Goal: Task Accomplishment & Management: Manage account settings

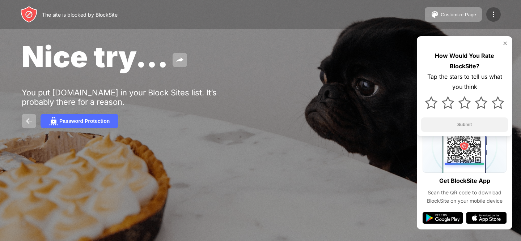
click at [491, 16] on img at bounding box center [494, 14] width 9 height 9
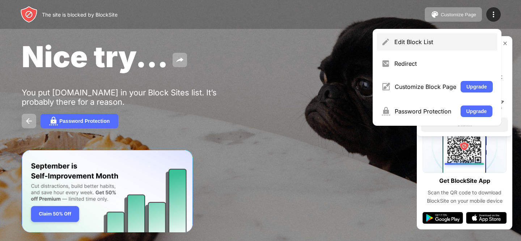
click at [424, 43] on div "Edit Block List" at bounding box center [444, 41] width 98 height 7
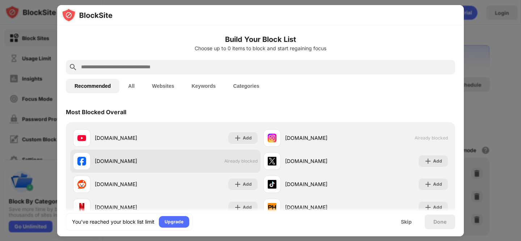
click at [246, 160] on span "Already blocked" at bounding box center [240, 161] width 33 height 5
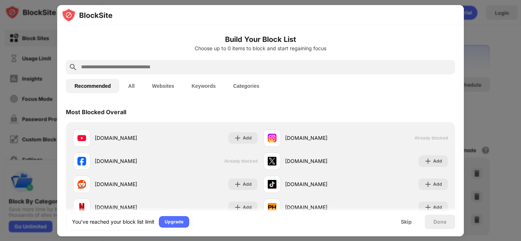
click at [138, 87] on button "All" at bounding box center [131, 86] width 24 height 14
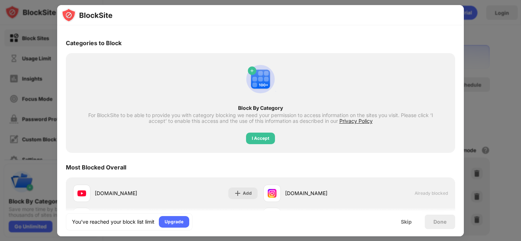
scroll to position [152, 0]
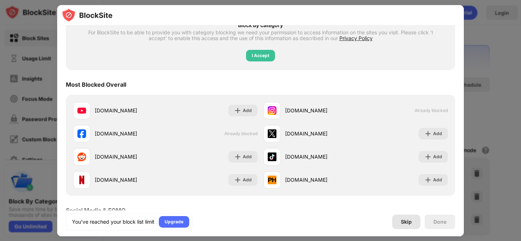
click at [415, 225] on div "Skip" at bounding box center [406, 222] width 28 height 14
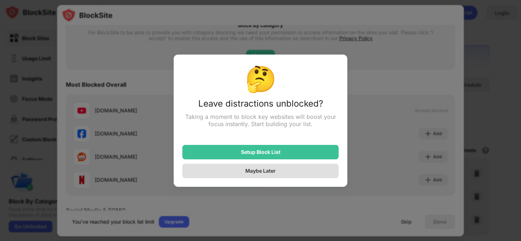
click at [284, 173] on div "Maybe Later" at bounding box center [260, 171] width 156 height 14
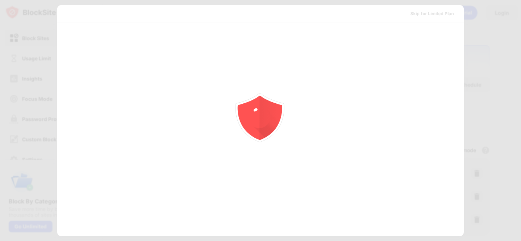
scroll to position [0, 0]
click at [513, 58] on div at bounding box center [260, 120] width 521 height 241
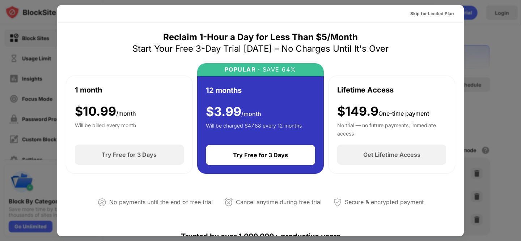
click at [488, 54] on div at bounding box center [260, 120] width 521 height 241
click at [444, 14] on div "Skip for Limited Plan" at bounding box center [432, 13] width 43 height 7
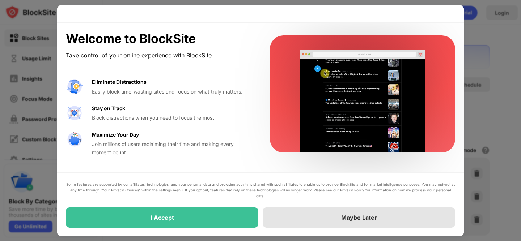
click at [321, 218] on div "Maybe Later" at bounding box center [359, 218] width 193 height 20
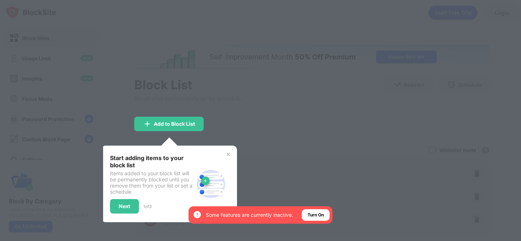
click at [228, 154] on img at bounding box center [229, 155] width 6 height 6
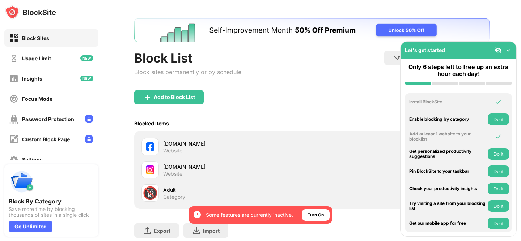
scroll to position [48, 0]
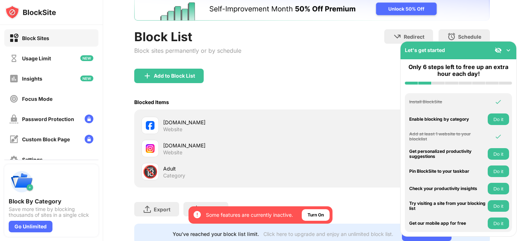
click at [509, 49] on img at bounding box center [508, 50] width 7 height 7
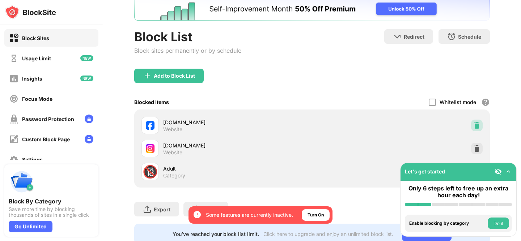
click at [475, 127] on img at bounding box center [477, 125] width 7 height 7
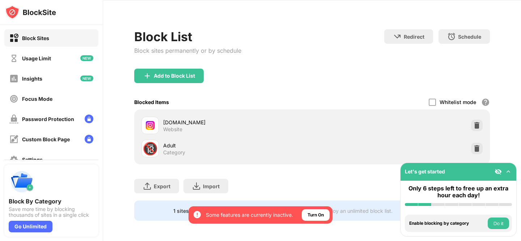
scroll to position [24, 0]
